Goal: Information Seeking & Learning: Check status

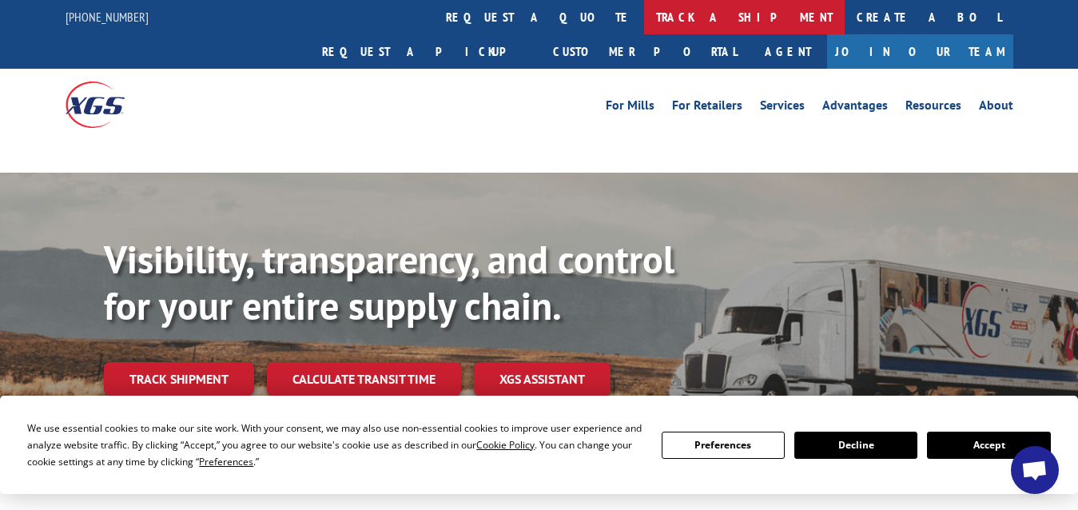
scroll to position [263, 0]
click at [644, 19] on link "track a shipment" at bounding box center [744, 17] width 201 height 34
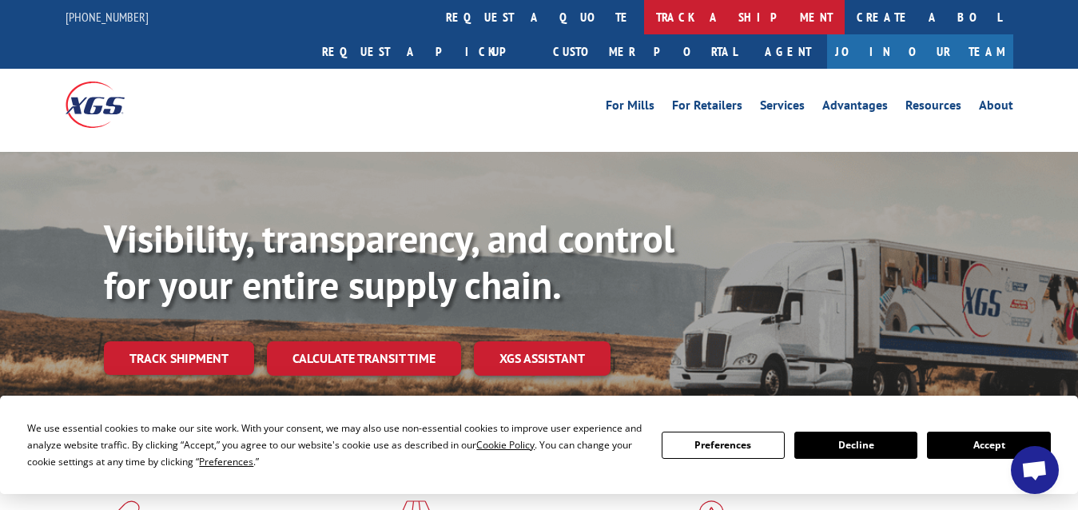
scroll to position [211, 0]
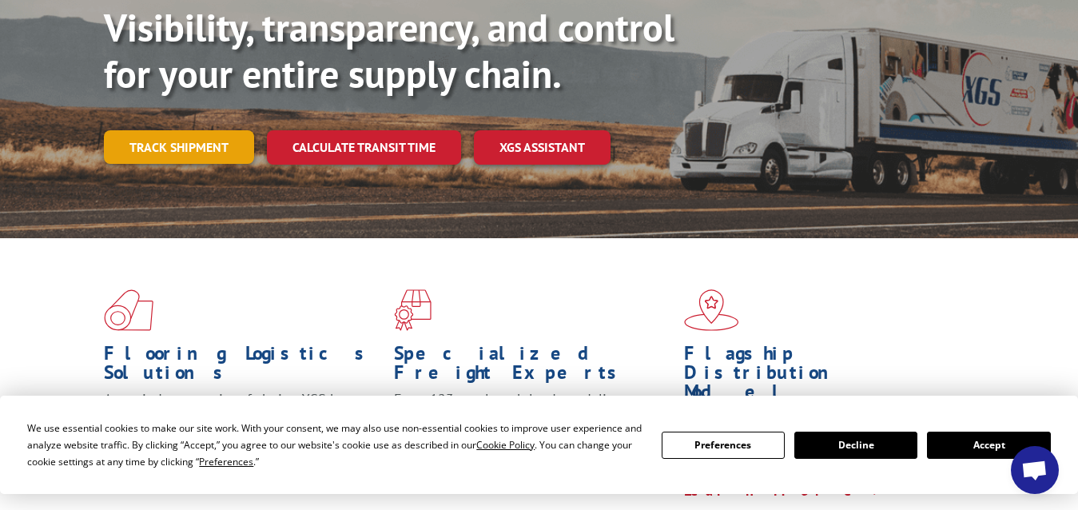
click at [182, 130] on link "Track shipment" at bounding box center [179, 147] width 150 height 34
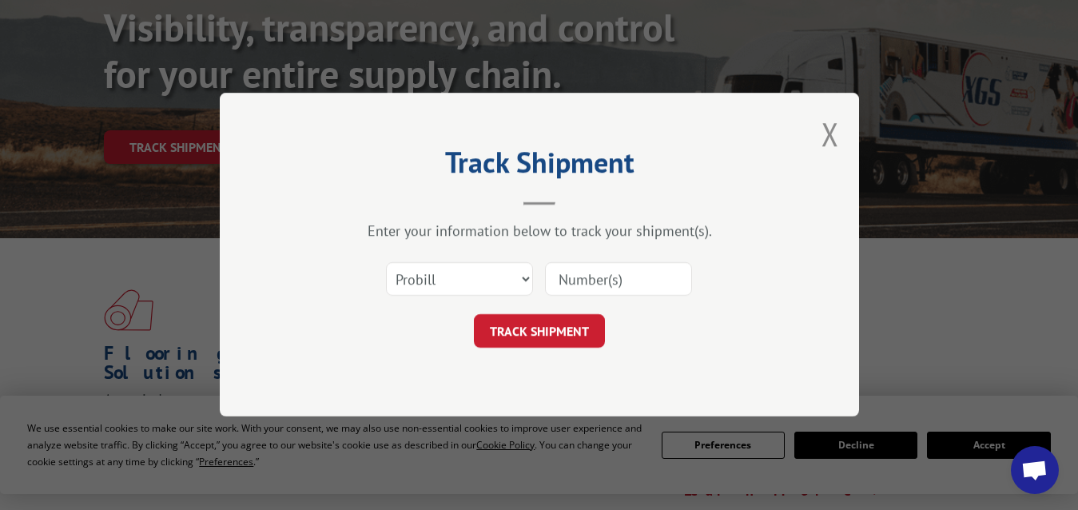
click at [650, 272] on input at bounding box center [618, 280] width 147 height 34
paste input "7001176"
type input "7001176"
click at [545, 333] on button "TRACK SHIPMENT" at bounding box center [539, 332] width 131 height 34
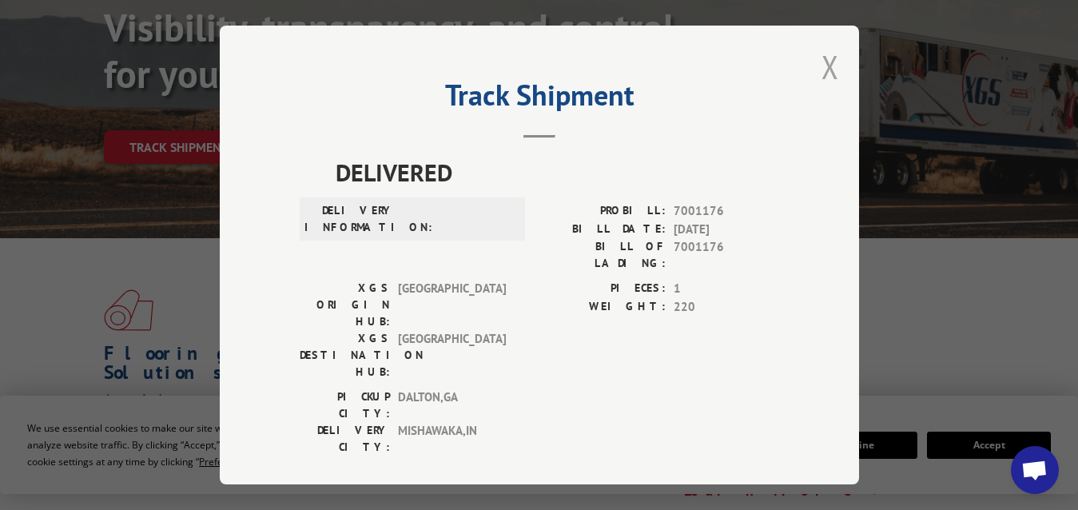
click at [836, 63] on button "Close modal" at bounding box center [831, 67] width 18 height 42
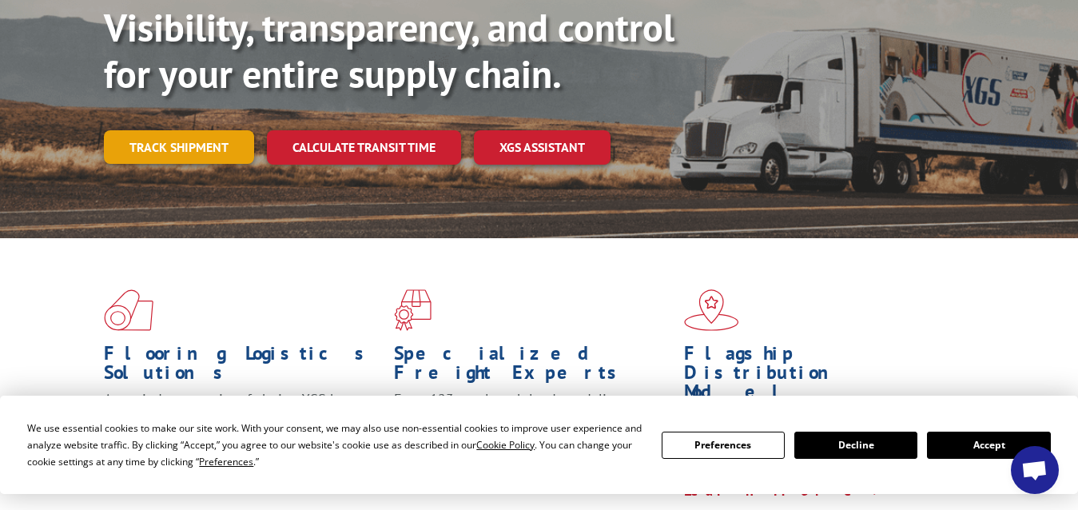
click at [191, 130] on link "Track shipment" at bounding box center [179, 147] width 150 height 34
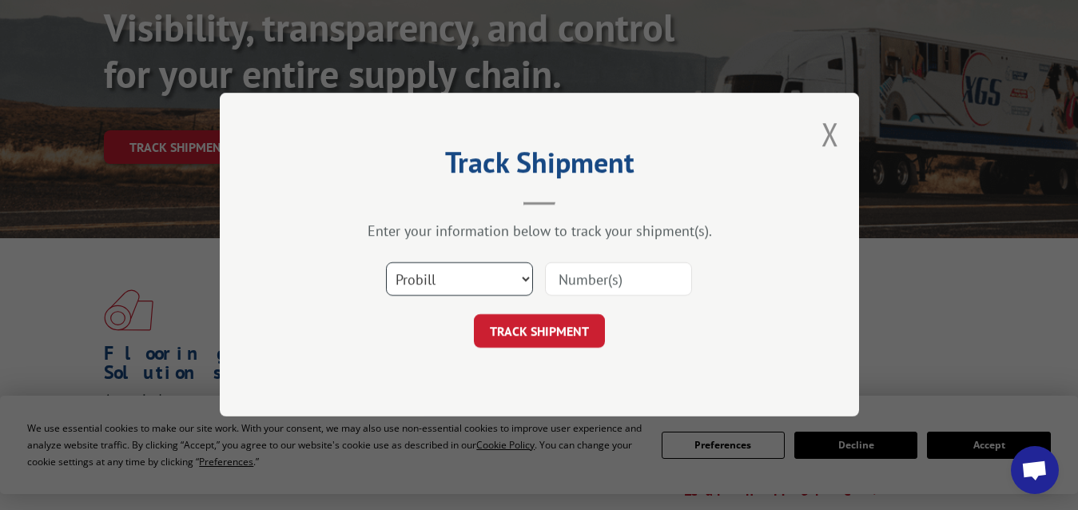
click at [386, 263] on select "Select category... Probill BOL PO" at bounding box center [459, 280] width 147 height 34
select select "bol"
click option "BOL" at bounding box center [0, 0] width 0 height 0
click at [584, 278] on input at bounding box center [618, 280] width 147 height 34
paste input "7001176"
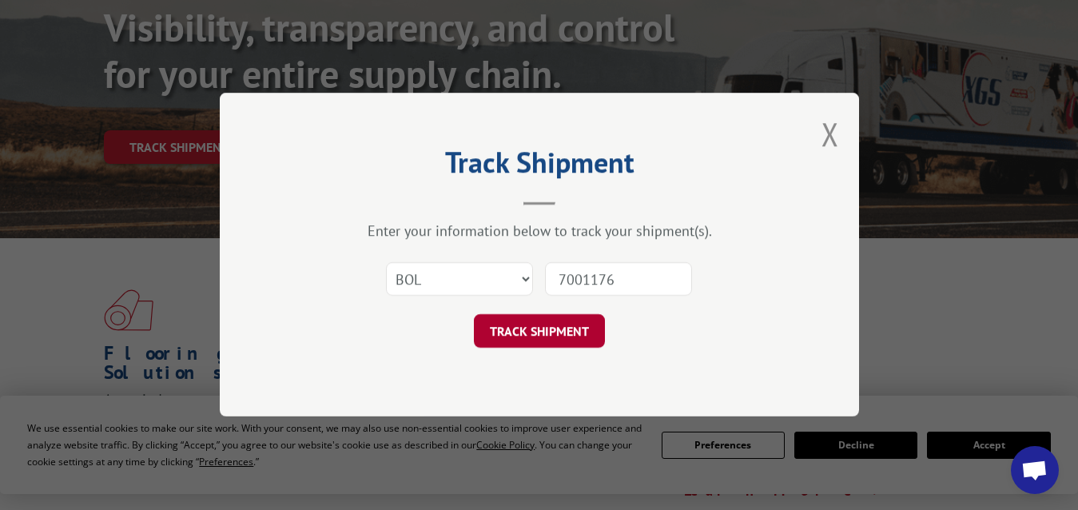
type input "7001176"
click at [564, 329] on button "TRACK SHIPMENT" at bounding box center [539, 332] width 131 height 34
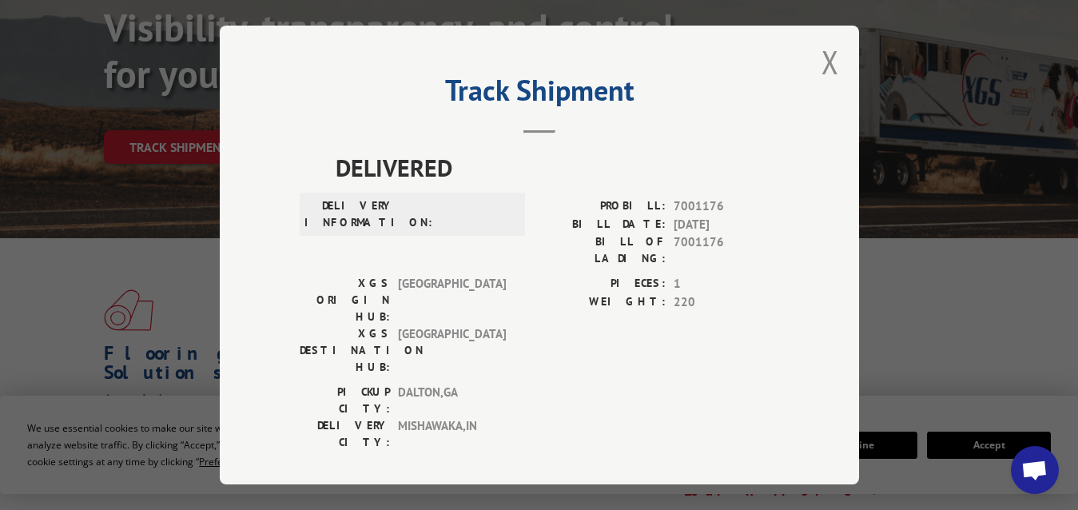
scroll to position [0, 0]
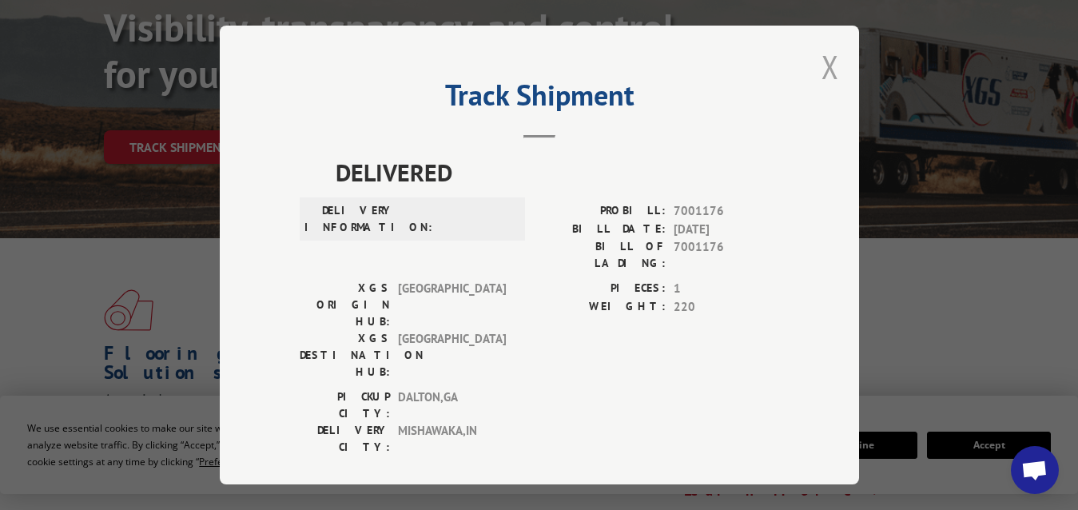
click at [822, 65] on button "Close modal" at bounding box center [831, 67] width 18 height 42
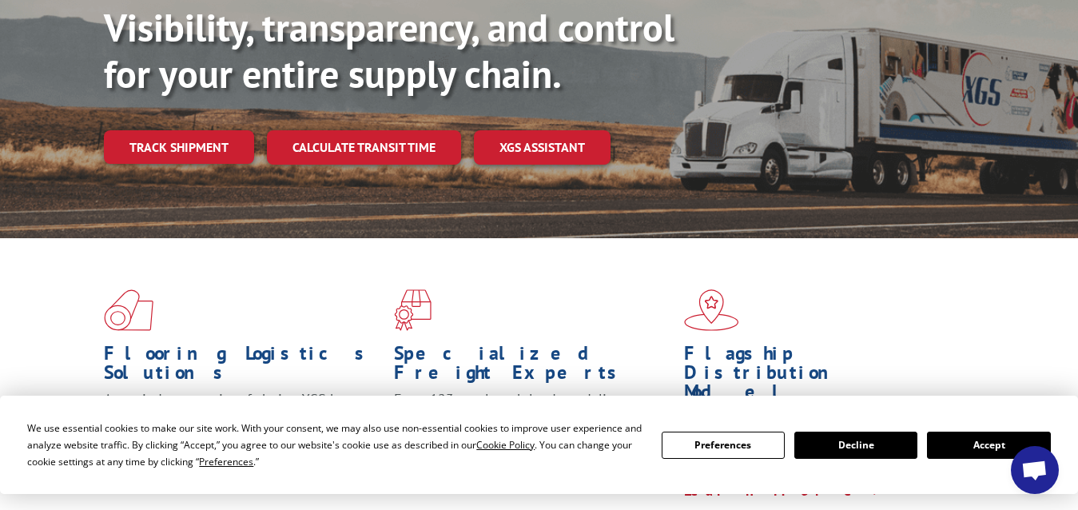
scroll to position [263, 0]
